Goal: Task Accomplishment & Management: Complete application form

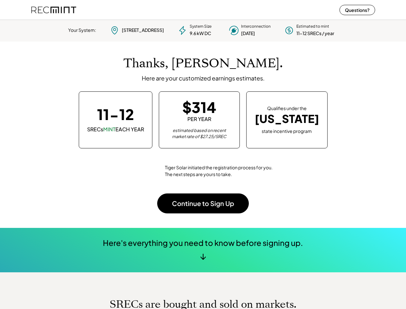
scroll to position [90, 179]
